Goal: Task Accomplishment & Management: Complete application form

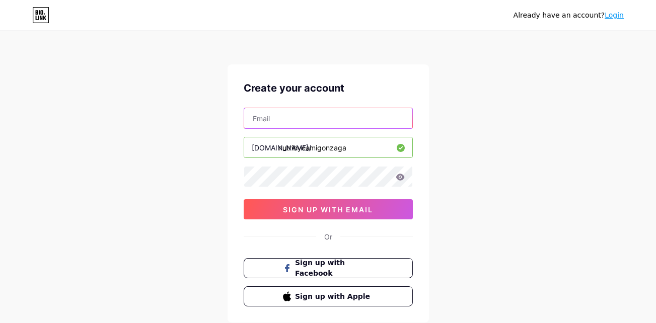
click at [312, 119] on input "text" at bounding box center [328, 118] width 168 height 20
type input "[EMAIL_ADDRESS][DOMAIN_NAME]"
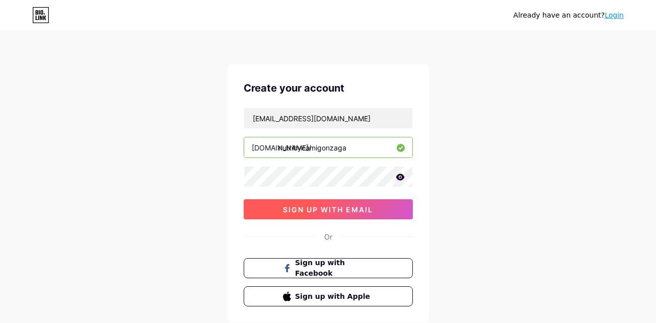
click at [328, 218] on button "sign up with email" at bounding box center [328, 209] width 169 height 20
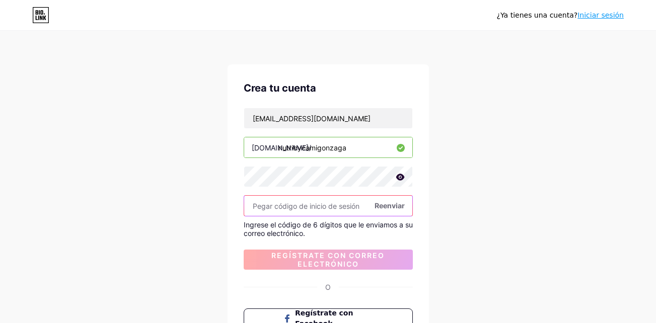
click at [339, 208] on input "text" at bounding box center [328, 206] width 168 height 20
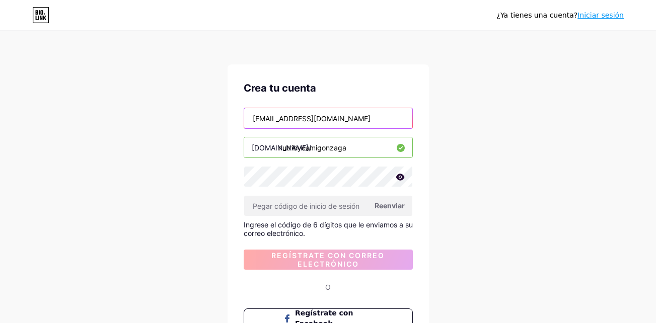
drag, startPoint x: 382, startPoint y: 120, endPoint x: 167, endPoint y: 121, distance: 215.1
click at [167, 121] on div "¿Ya tienes una cuenta? Iniciar sesión Crea tu cuenta [EMAIL_ADDRESS][DOMAIN_NAM…" at bounding box center [328, 218] width 656 height 436
type input "[EMAIL_ADDRESS][DOMAIN_NAME]"
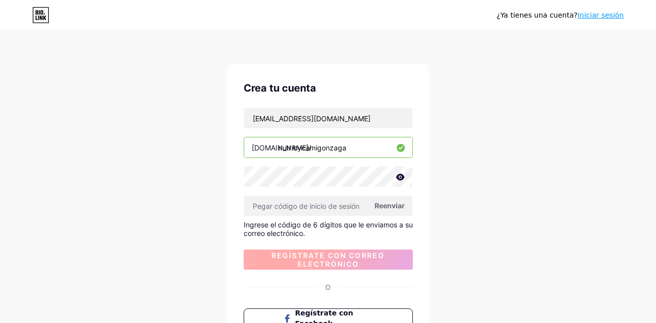
click at [356, 263] on span "Regístrate con correo electrónico" at bounding box center [328, 259] width 169 height 17
click at [391, 205] on span "Reenviar" at bounding box center [390, 205] width 30 height 11
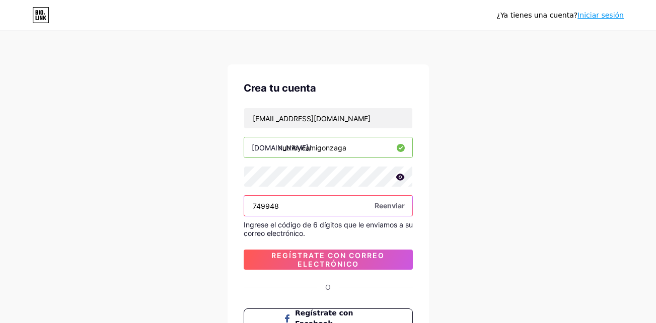
type input "749948"
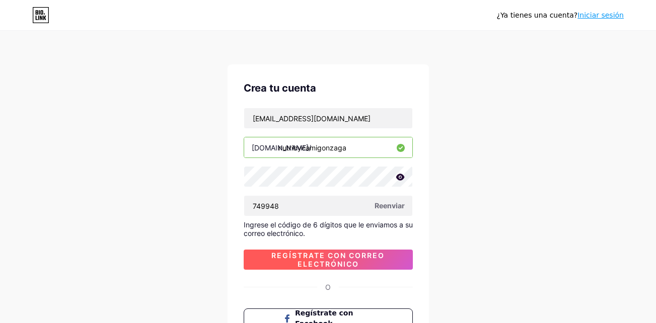
click at [361, 266] on span "Regístrate con correo electrónico" at bounding box center [328, 259] width 169 height 17
